Goal: Information Seeking & Learning: Find specific page/section

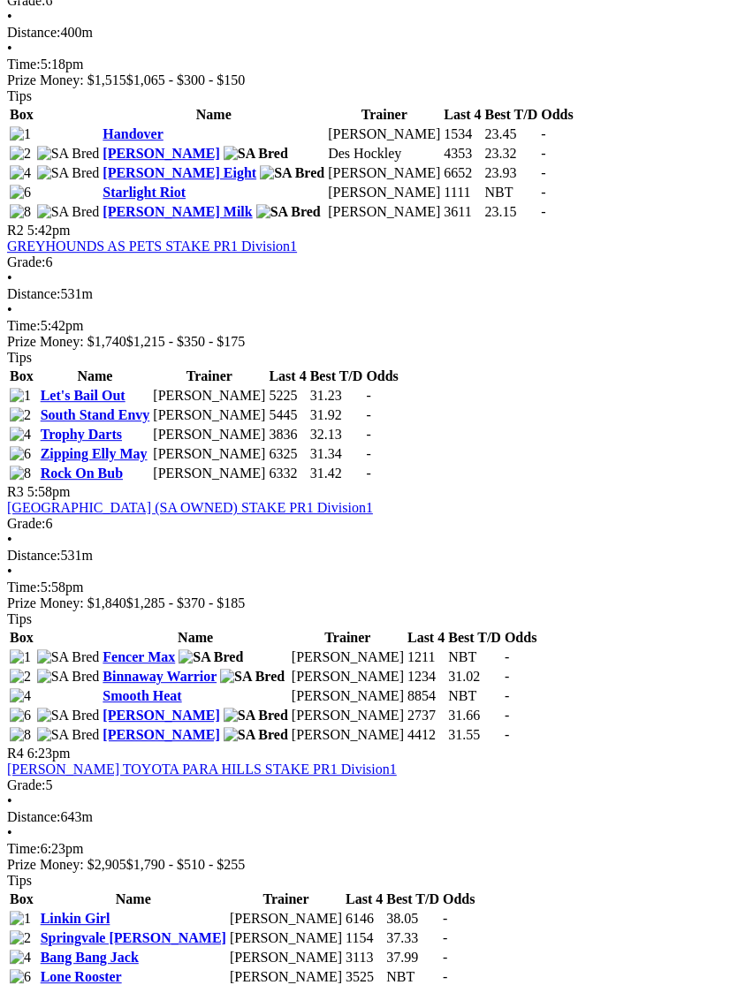
scroll to position [938, 0]
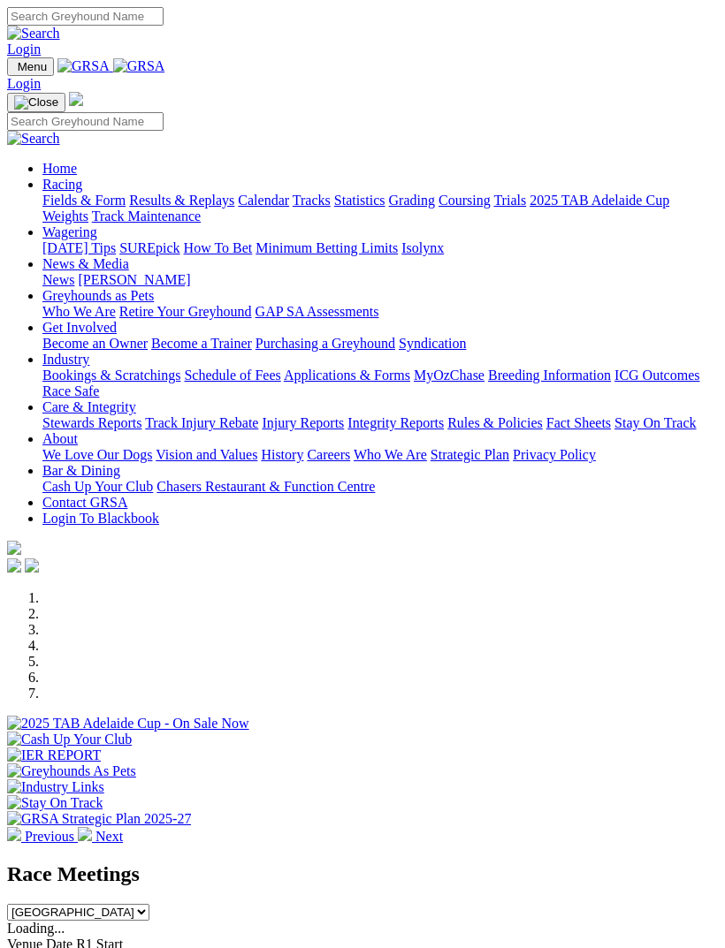
scroll to position [710, 0]
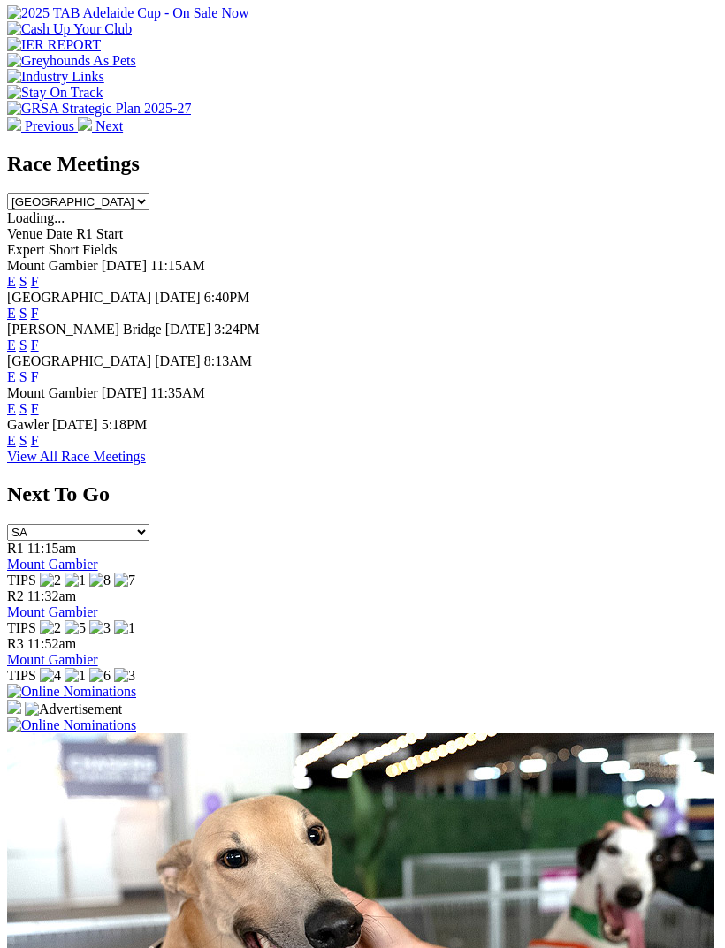
click at [39, 369] on link "F" at bounding box center [35, 376] width 8 height 15
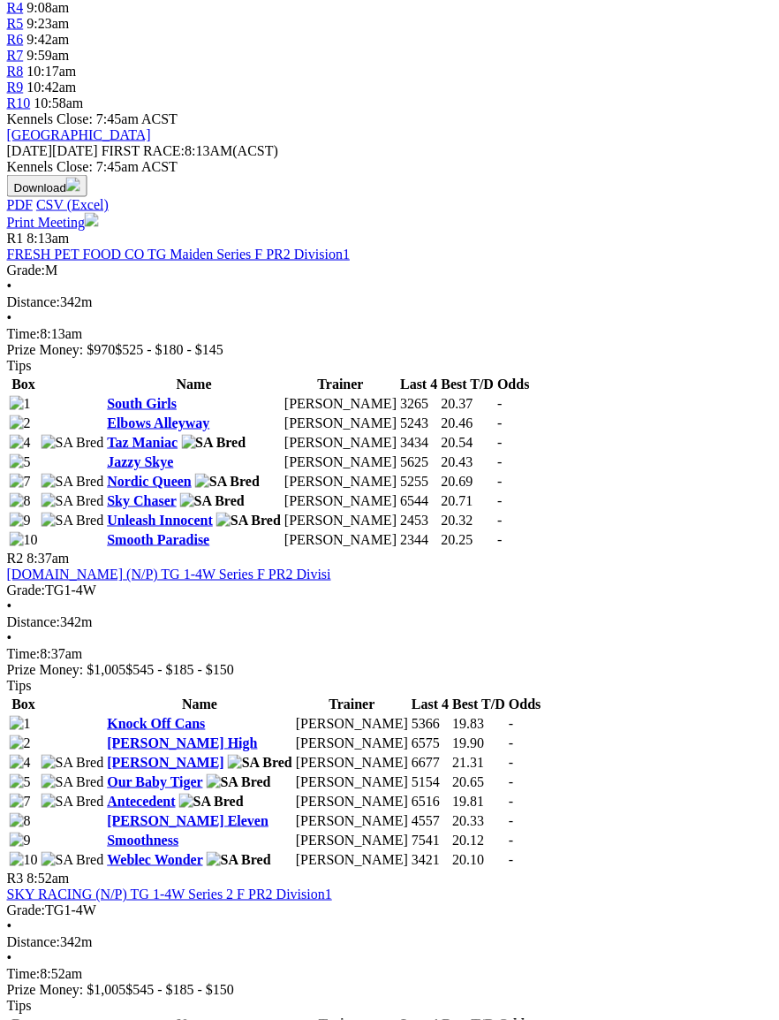
scroll to position [649, 0]
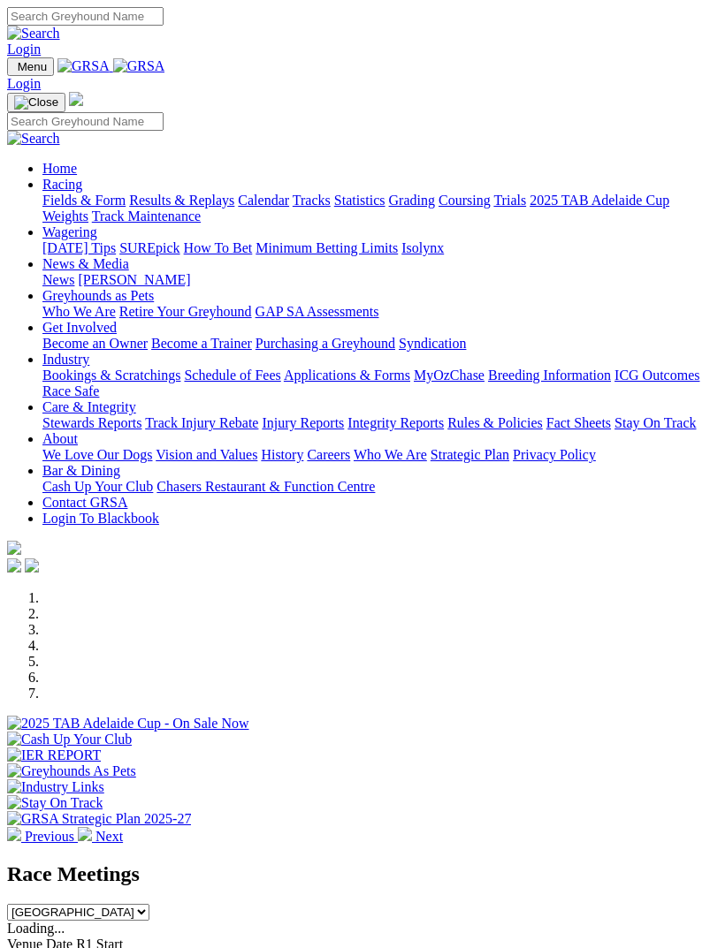
scroll to position [710, 0]
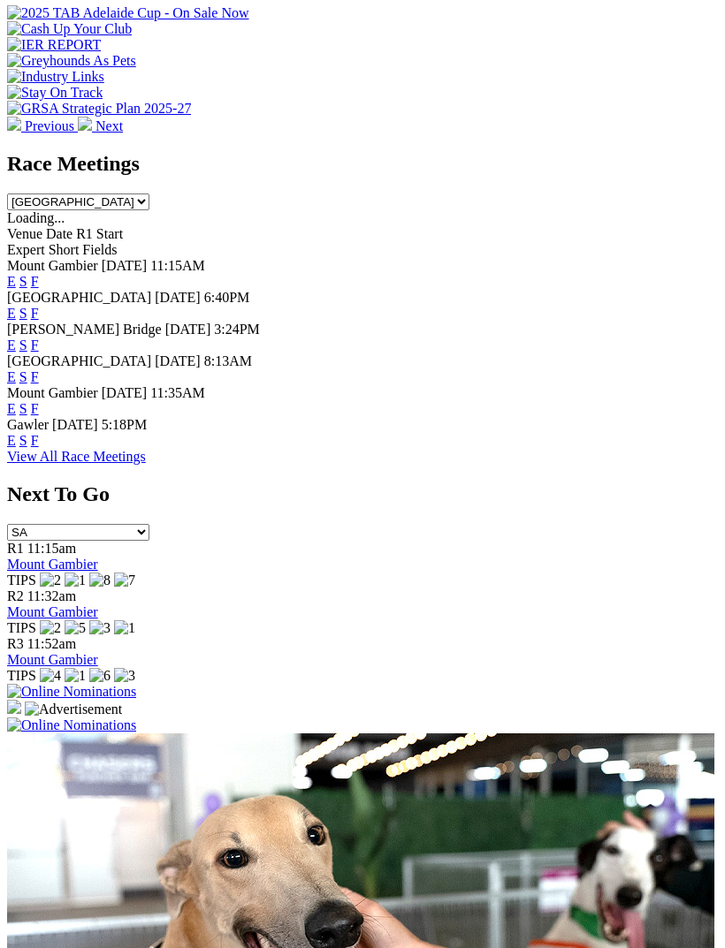
click at [39, 306] on link "F" at bounding box center [35, 313] width 8 height 15
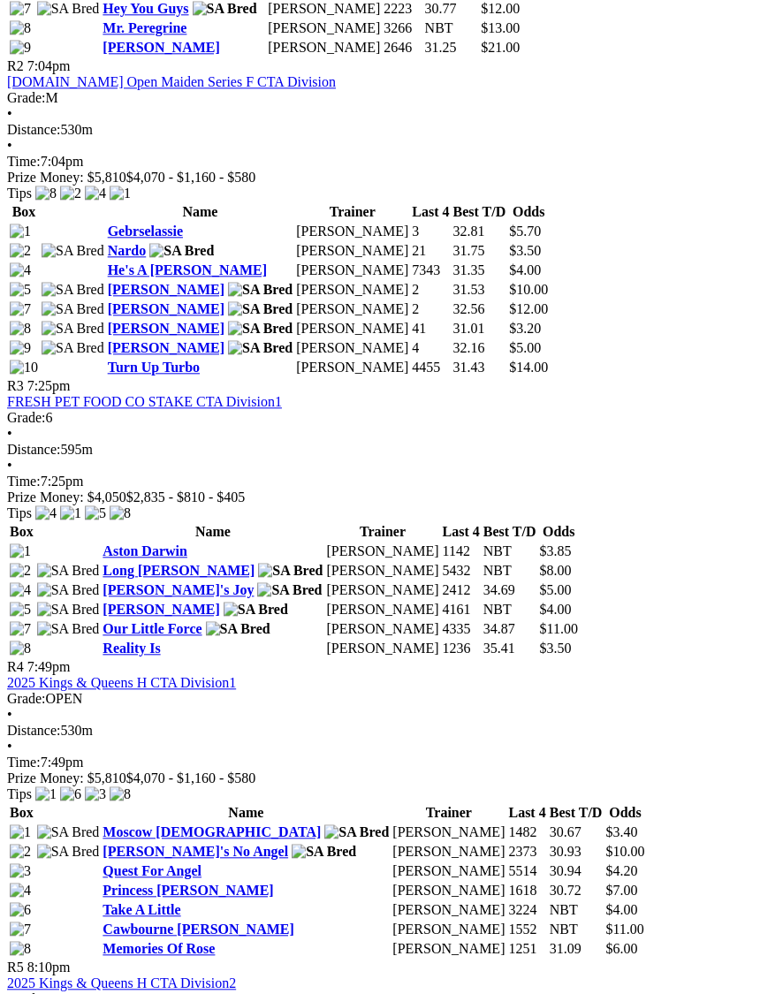
scroll to position [1268, 0]
